Goal: Information Seeking & Learning: Find specific fact

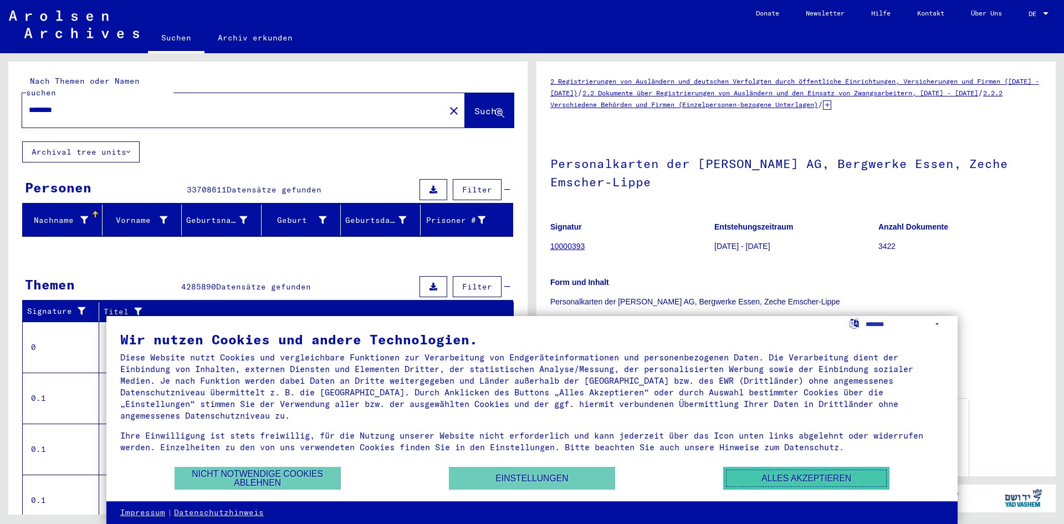
click at [755, 474] on button "Alles akzeptieren" at bounding box center [806, 477] width 166 height 23
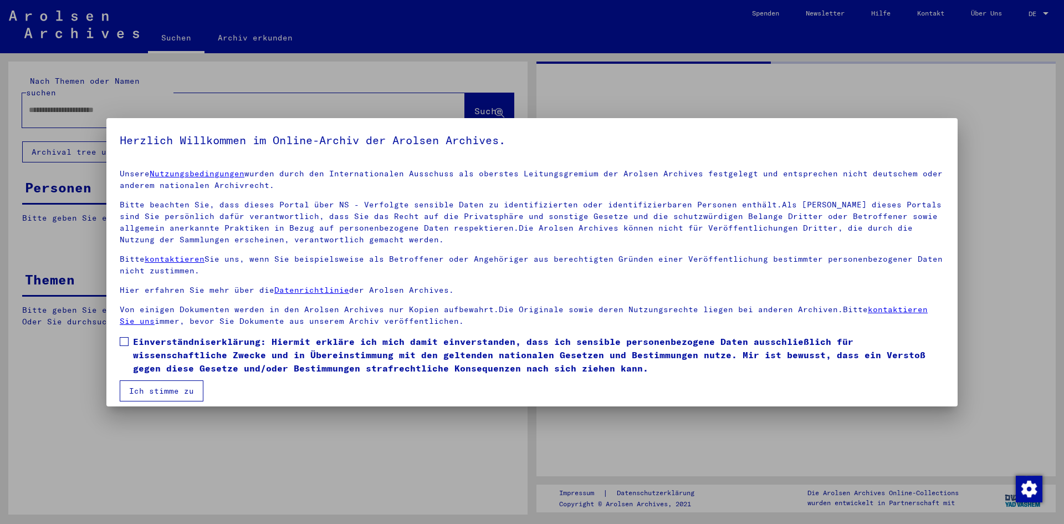
type input "********"
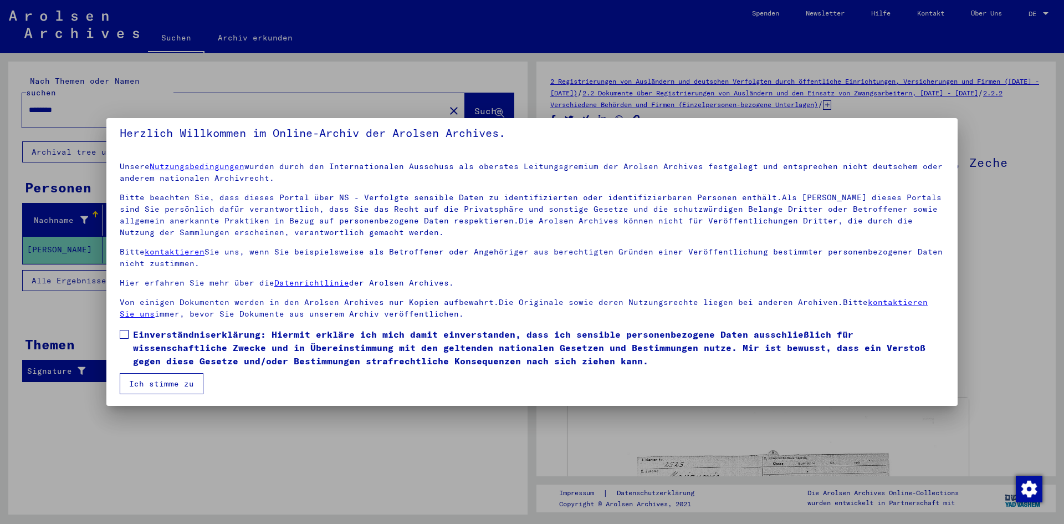
scroll to position [8, 0]
click at [181, 380] on button "Ich stimme zu" at bounding box center [162, 382] width 84 height 21
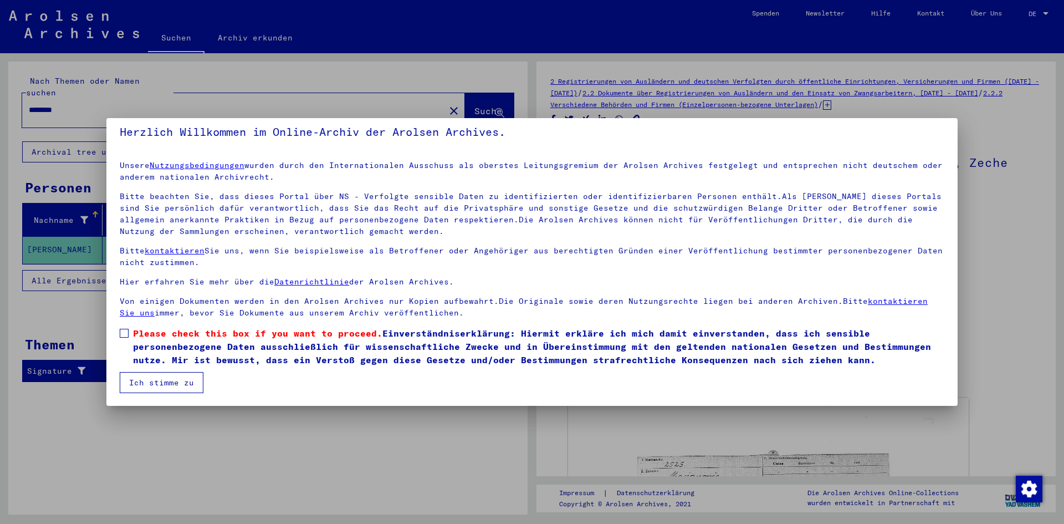
click at [172, 382] on button "Ich stimme zu" at bounding box center [162, 382] width 84 height 21
click at [150, 375] on button "Ich stimme zu" at bounding box center [162, 382] width 84 height 21
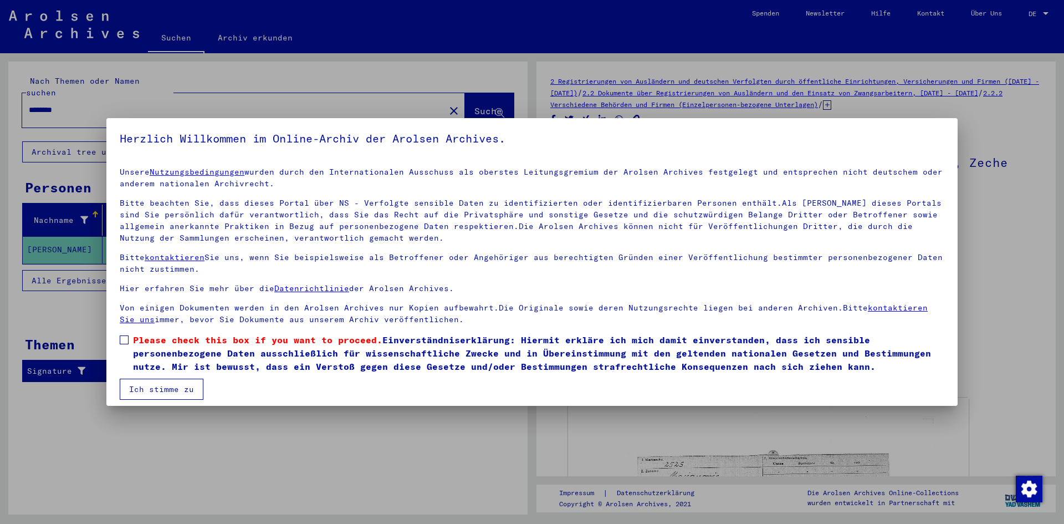
scroll to position [0, 0]
click at [182, 390] on button "Ich stimme zu" at bounding box center [162, 390] width 84 height 21
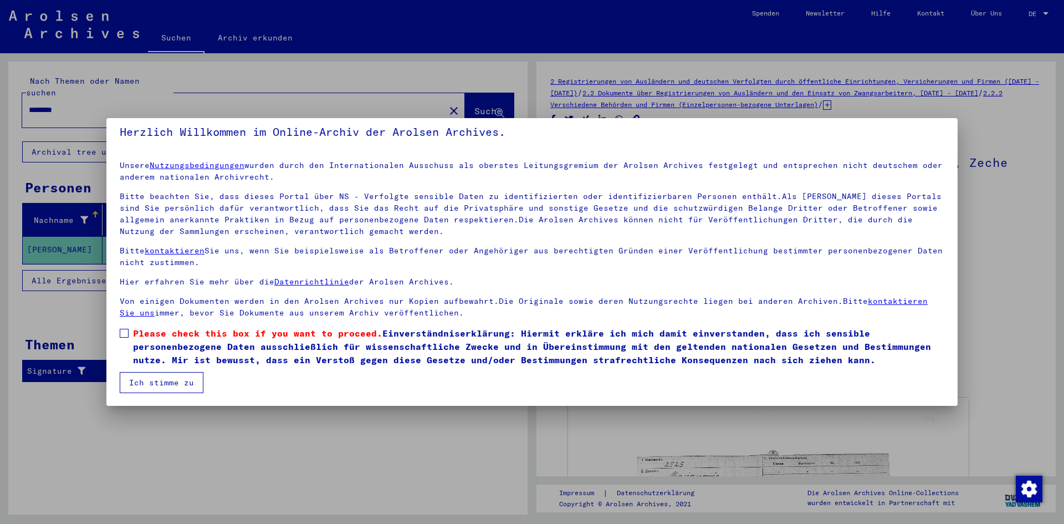
click at [128, 334] on span at bounding box center [124, 333] width 9 height 9
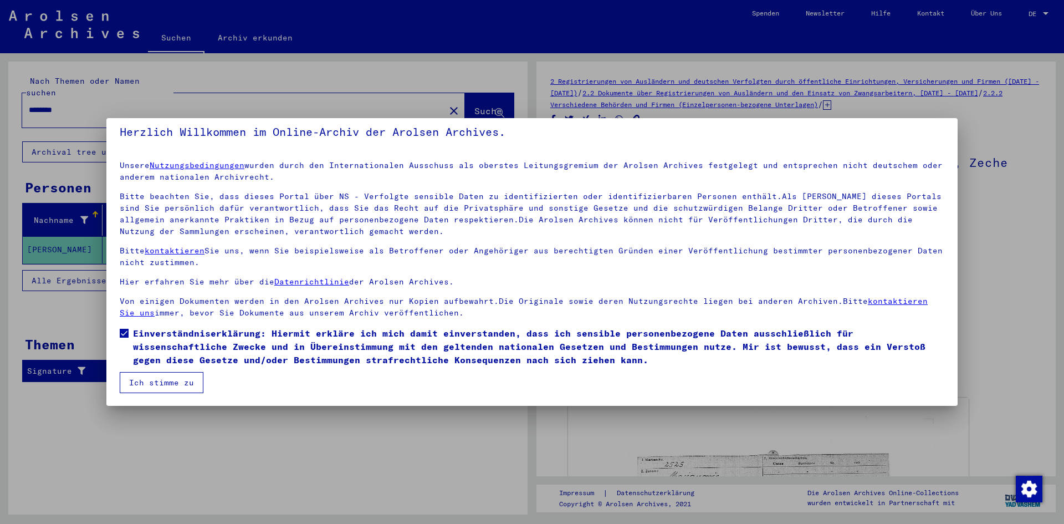
click at [155, 379] on button "Ich stimme zu" at bounding box center [162, 382] width 84 height 21
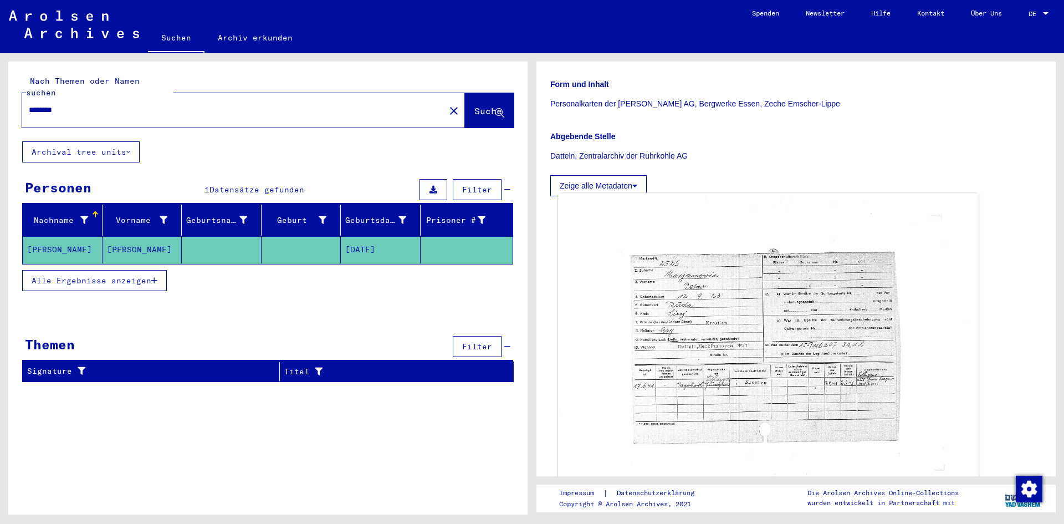
scroll to position [196, 0]
click at [731, 308] on img at bounding box center [768, 346] width 420 height 305
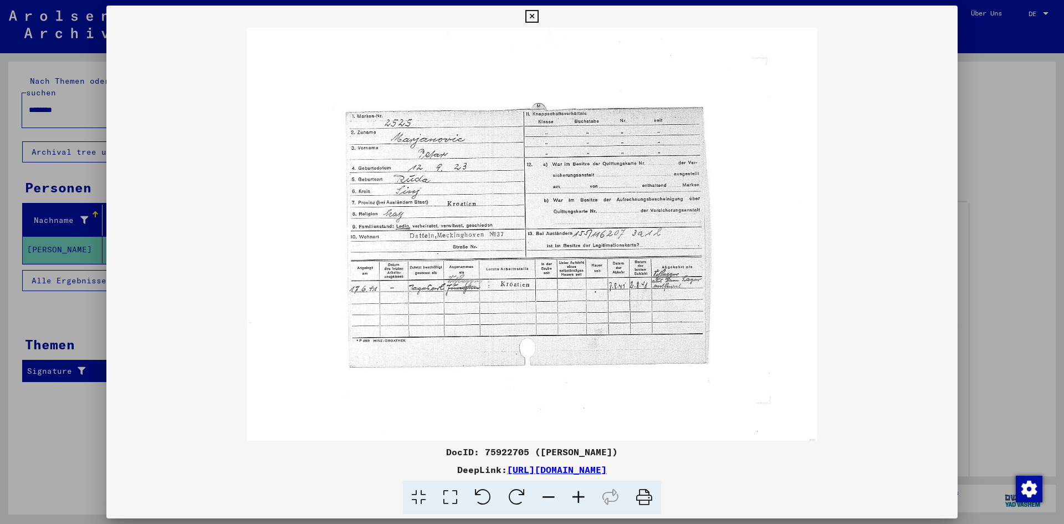
click at [825, 184] on img at bounding box center [531, 234] width 851 height 413
click at [989, 177] on div at bounding box center [532, 262] width 1064 height 524
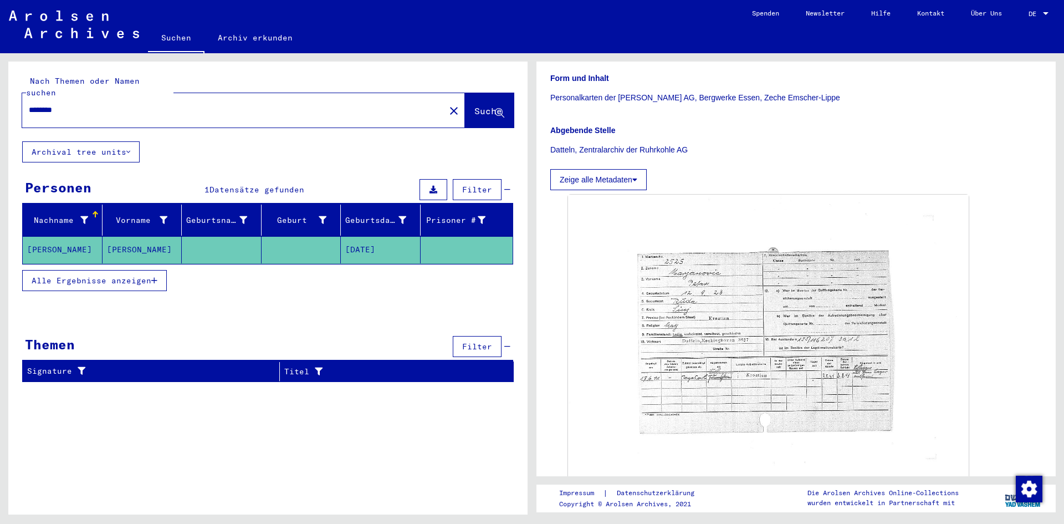
scroll to position [277, 0]
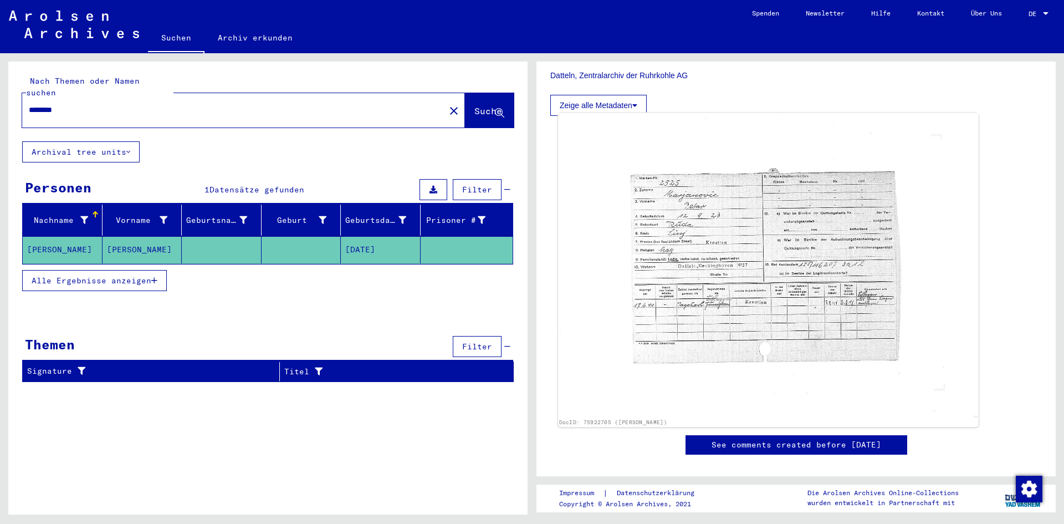
click at [748, 244] on img at bounding box center [768, 265] width 420 height 305
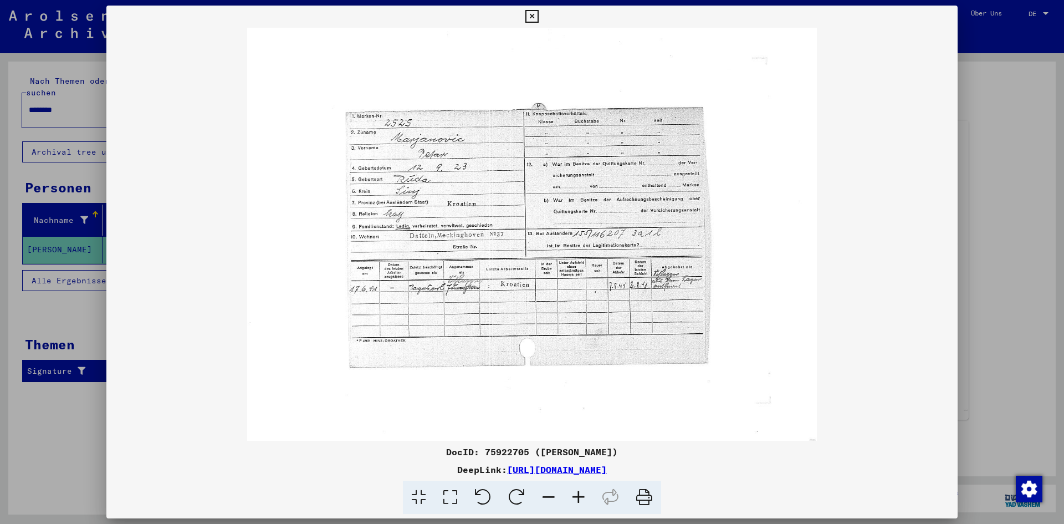
click at [588, 252] on img at bounding box center [531, 234] width 851 height 413
click at [533, 14] on icon at bounding box center [531, 16] width 13 height 13
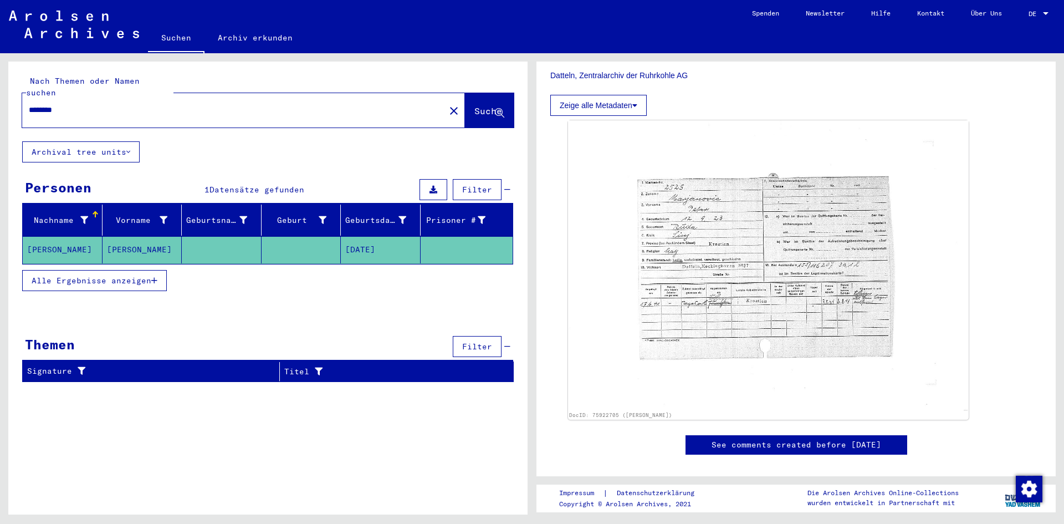
click at [615, 101] on button "Zeige alle Metadaten" at bounding box center [598, 105] width 96 height 21
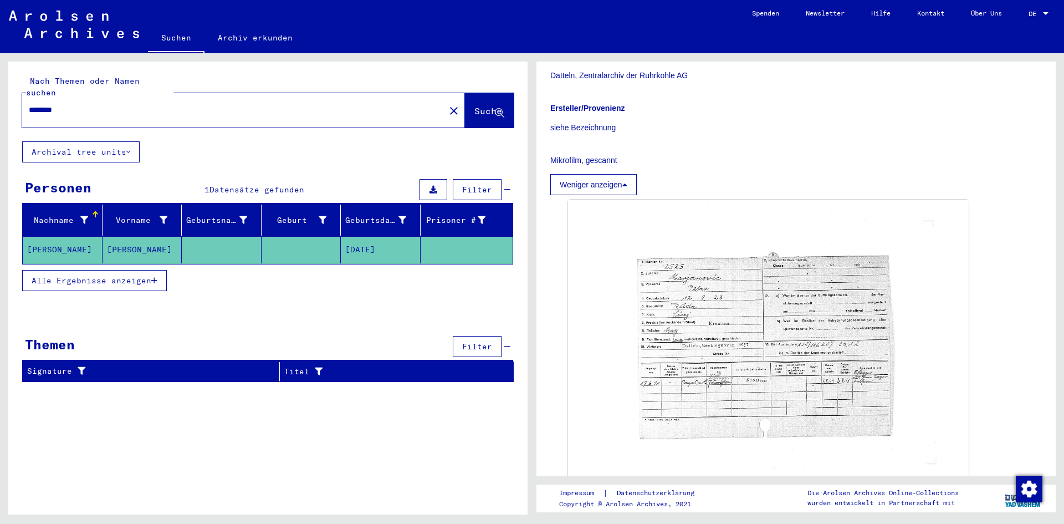
click at [604, 188] on button "Weniger anzeigen" at bounding box center [593, 184] width 86 height 21
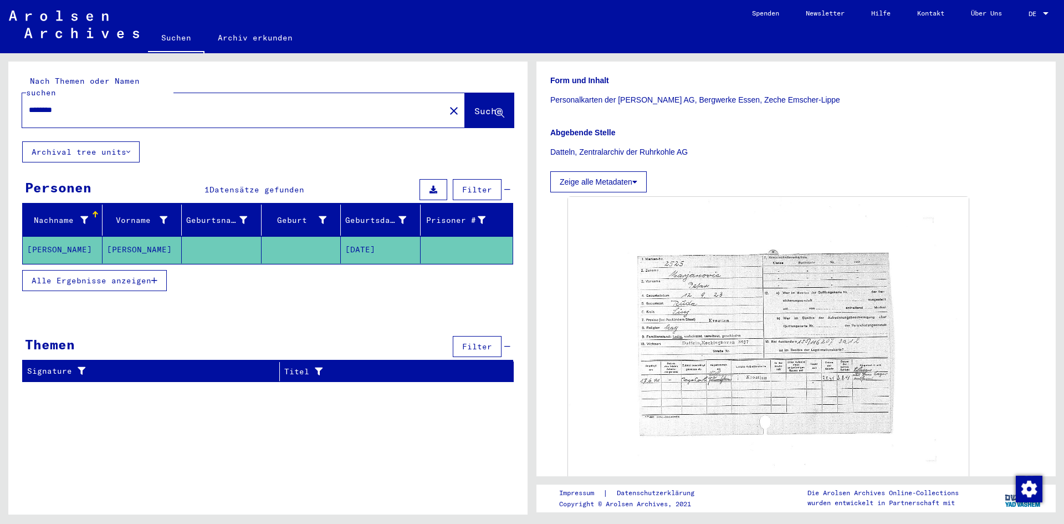
drag, startPoint x: 591, startPoint y: 148, endPoint x: 584, endPoint y: 146, distance: 7.0
